Goal: Task Accomplishment & Management: Manage account settings

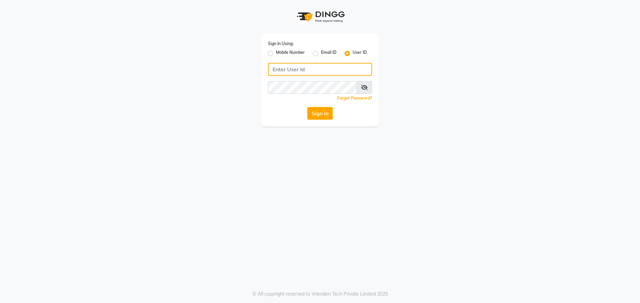
type input "kunal@123"
click at [186, 48] on div "Sign In Using: Mobile Number Email ID User ID kunal@123 Remember me Forgot Pass…" at bounding box center [319, 63] width 383 height 126
click at [317, 112] on button "Sign In" at bounding box center [320, 113] width 26 height 13
